Goal: Check status: Check status

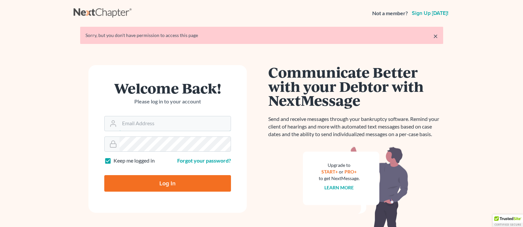
type input "[PERSON_NAME][EMAIL_ADDRESS][DOMAIN_NAME]"
click at [164, 185] on input "Log In" at bounding box center [167, 183] width 127 height 16
type input "Thinking..."
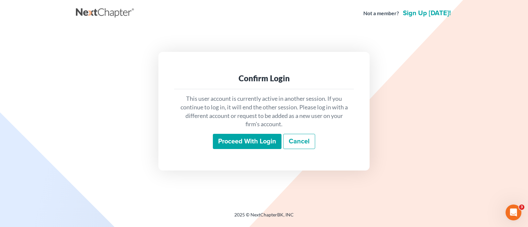
click at [257, 138] on input "Proceed with login" at bounding box center [247, 141] width 69 height 15
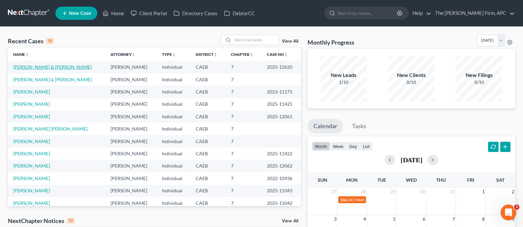
click at [54, 66] on link "[PERSON_NAME] & [PERSON_NAME]" at bounding box center [52, 67] width 79 height 6
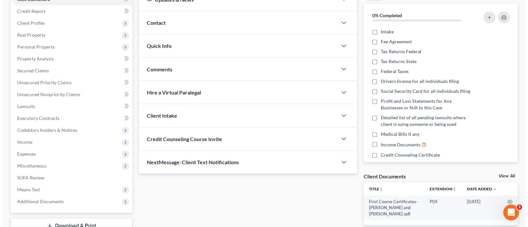
scroll to position [124, 0]
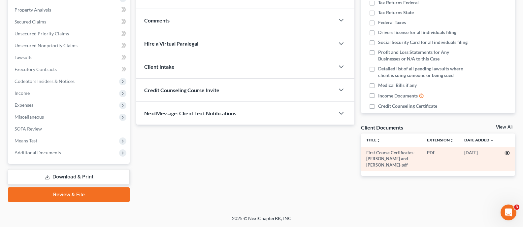
click at [507, 151] on icon "button" at bounding box center [506, 152] width 5 height 5
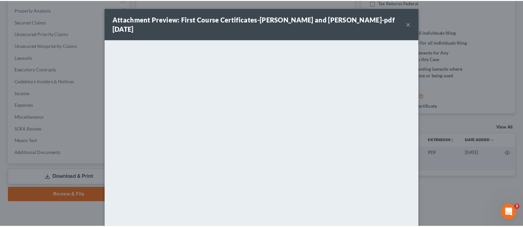
scroll to position [33, 0]
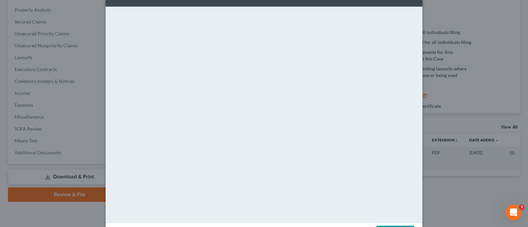
click at [443, 64] on div "Attachment Preview: First Course Certificates-[PERSON_NAME] and [PERSON_NAME]-p…" at bounding box center [264, 113] width 528 height 227
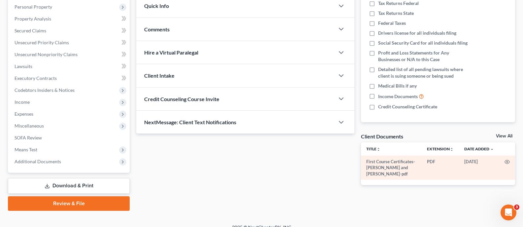
scroll to position [124, 0]
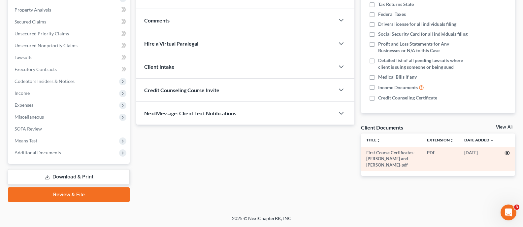
click at [505, 153] on icon "button" at bounding box center [506, 152] width 5 height 5
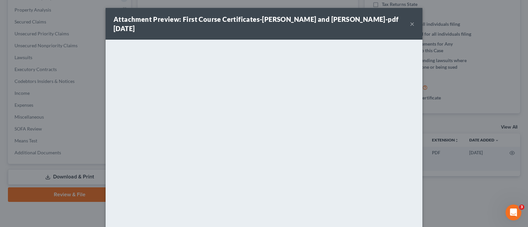
click at [410, 20] on button "×" at bounding box center [412, 24] width 5 height 8
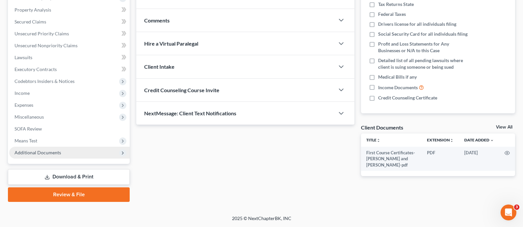
click at [44, 152] on span "Additional Documents" at bounding box center [38, 152] width 47 height 6
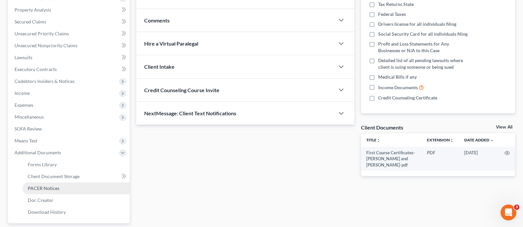
click at [67, 192] on link "PACER Notices" at bounding box center [75, 188] width 107 height 12
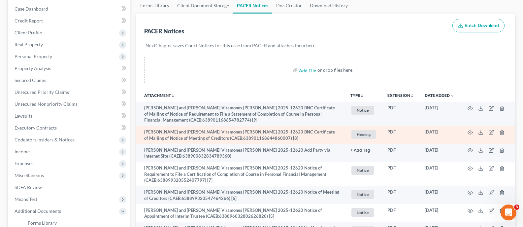
scroll to position [66, 0]
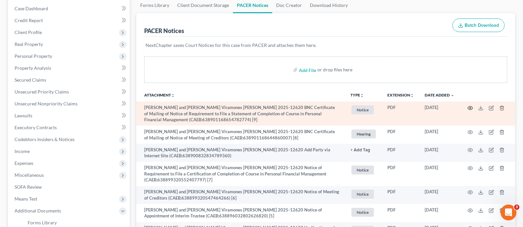
click at [471, 109] on icon "button" at bounding box center [469, 107] width 5 height 5
click at [470, 109] on circle "button" at bounding box center [469, 107] width 1 height 1
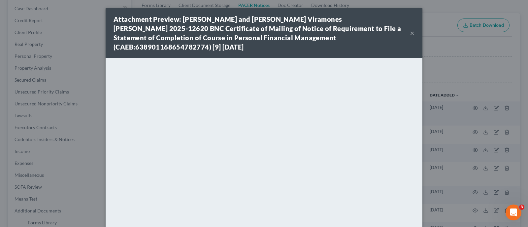
click at [410, 29] on button "×" at bounding box center [412, 33] width 5 height 8
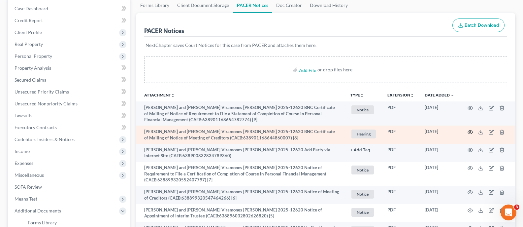
click at [470, 131] on circle "button" at bounding box center [469, 131] width 1 height 1
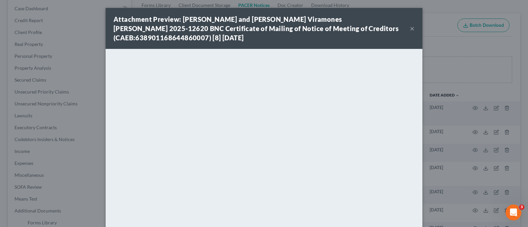
click at [410, 28] on button "×" at bounding box center [412, 28] width 5 height 8
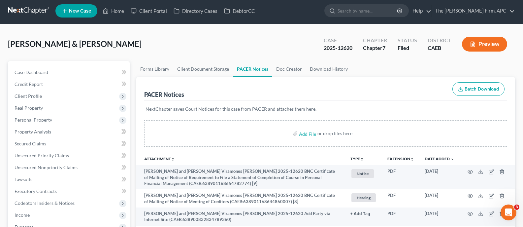
scroll to position [0, 0]
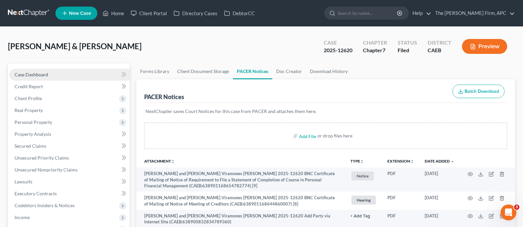
click at [47, 74] on span "Case Dashboard" at bounding box center [32, 75] width 34 height 6
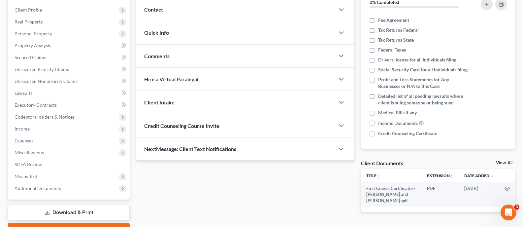
scroll to position [124, 0]
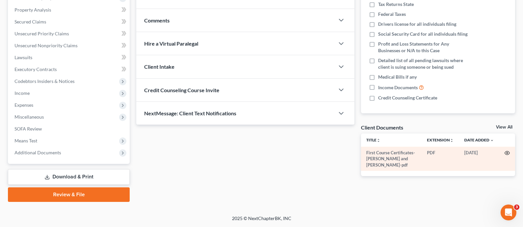
click at [507, 153] on icon "button" at bounding box center [506, 152] width 5 height 5
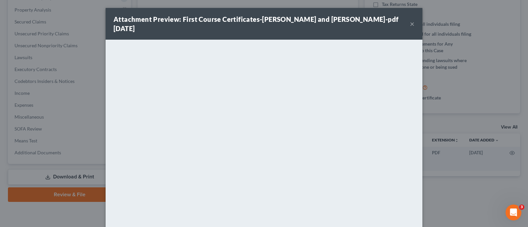
click at [410, 20] on button "×" at bounding box center [412, 24] width 5 height 8
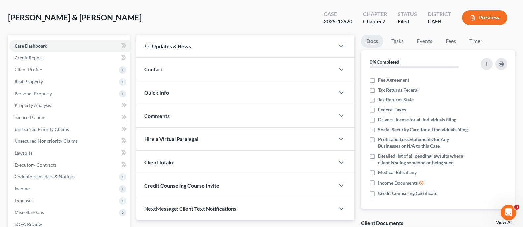
scroll to position [0, 0]
